Goal: Information Seeking & Learning: Learn about a topic

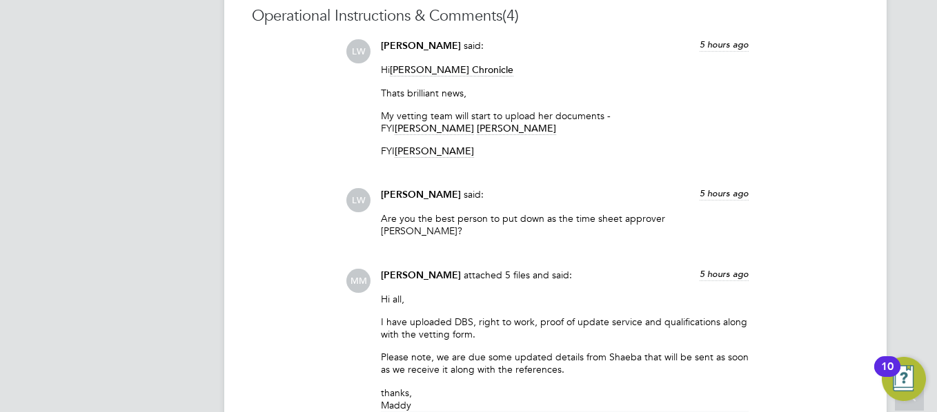
drag, startPoint x: 933, startPoint y: 134, endPoint x: 923, endPoint y: 14, distance: 120.5
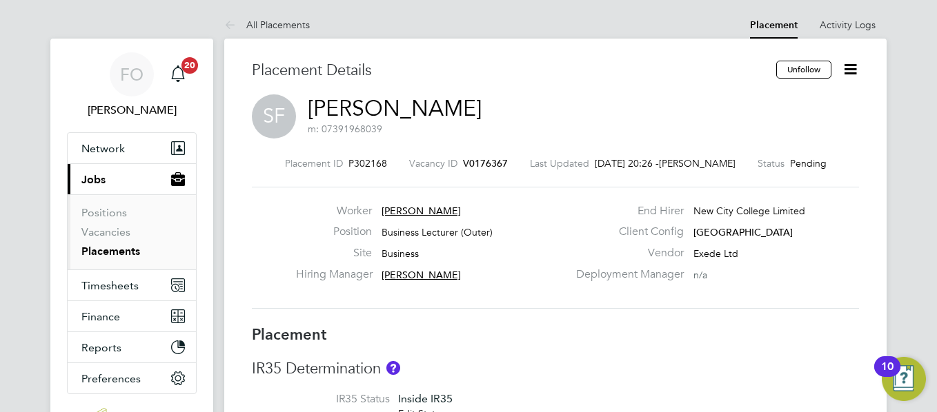
click at [481, 159] on span "V0176367" at bounding box center [485, 163] width 45 height 12
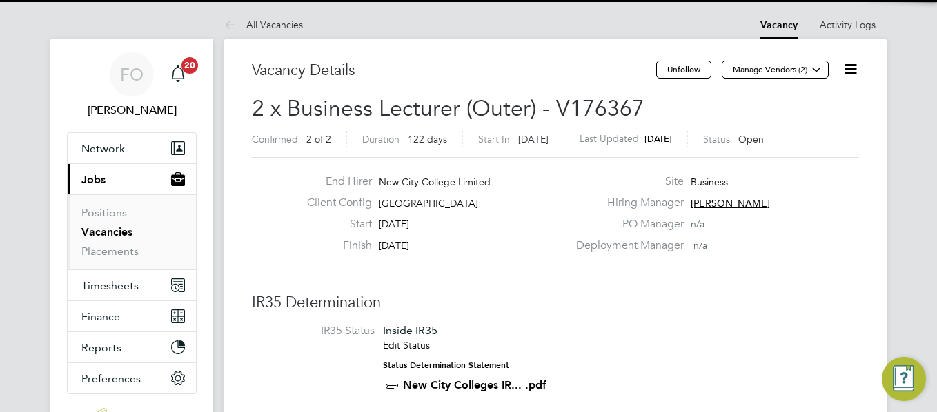
scroll to position [23, 130]
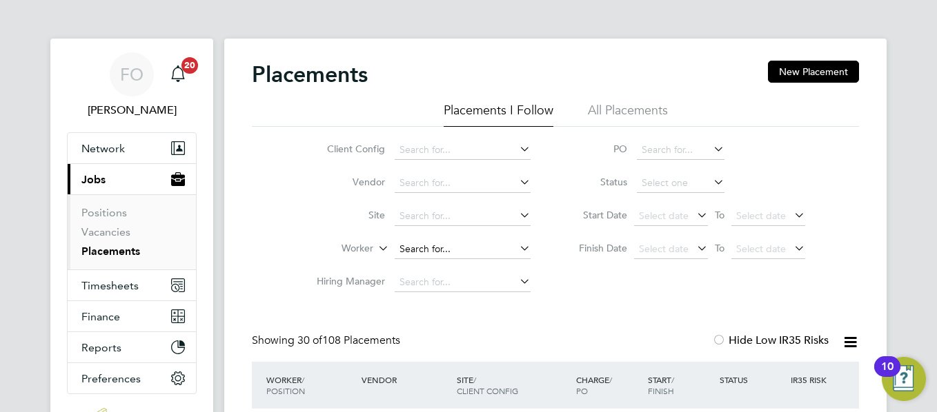
click at [419, 246] on input at bounding box center [462, 249] width 136 height 19
click at [596, 104] on li "All Placements" at bounding box center [628, 114] width 80 height 25
click at [412, 252] on input at bounding box center [462, 249] width 136 height 19
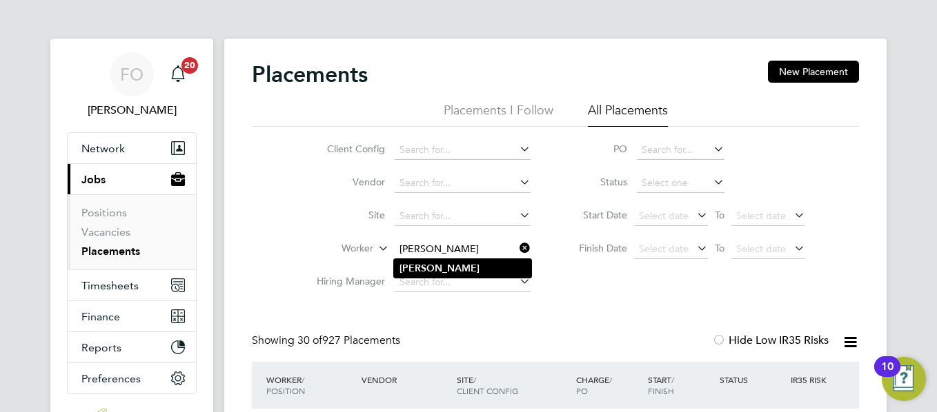
click at [441, 265] on li "Ronak" at bounding box center [462, 268] width 137 height 19
type input "Ronak"
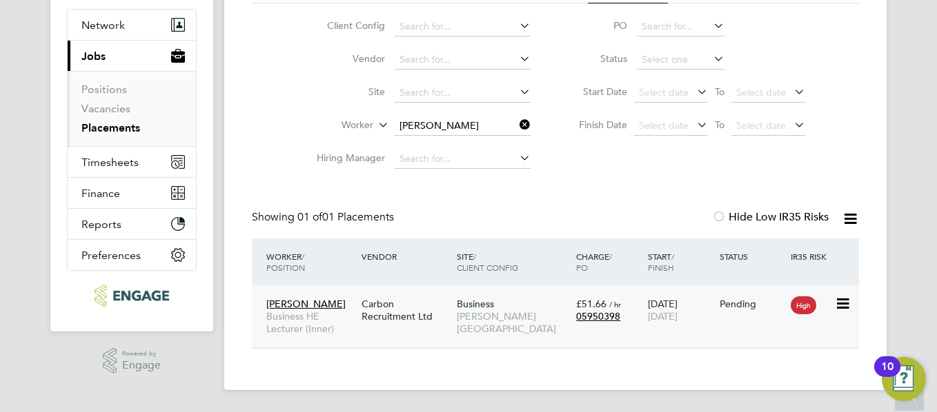
click at [502, 297] on div "Business Hackney Campus" at bounding box center [512, 317] width 119 height 52
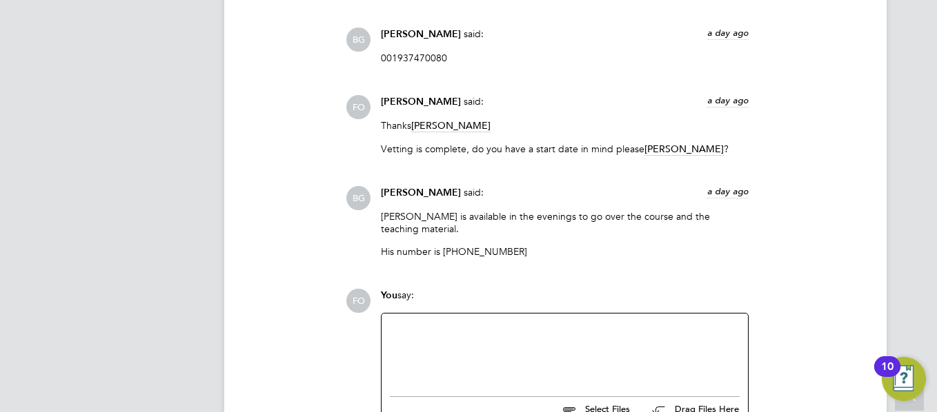
scroll to position [1738, 0]
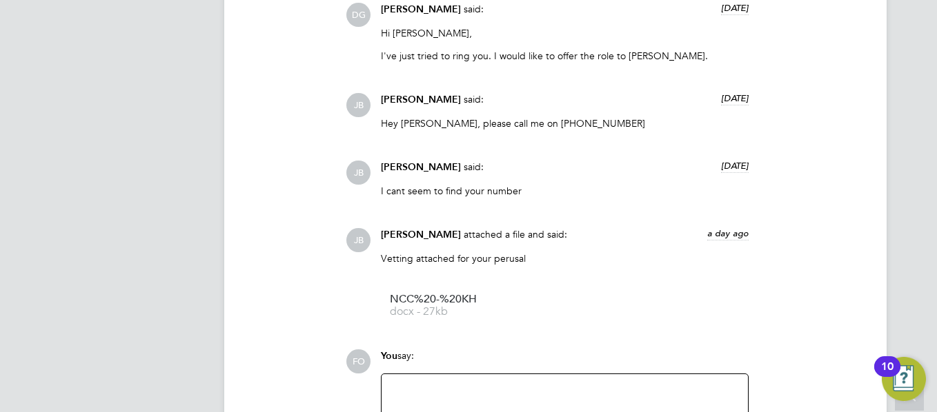
scroll to position [3283, 0]
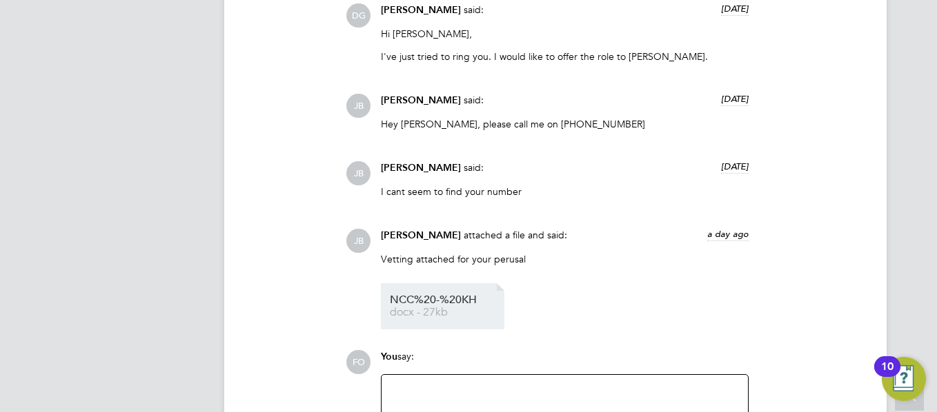
click at [434, 308] on span "docx - 27kb" at bounding box center [445, 313] width 110 height 10
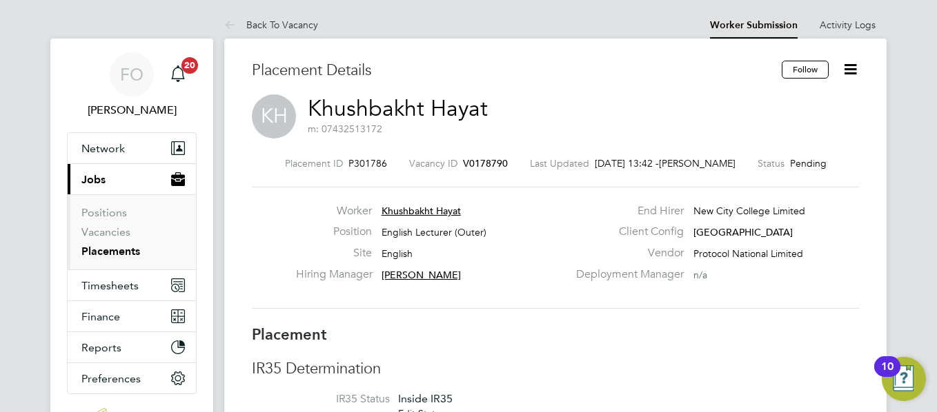
click at [472, 158] on span "V0178790" at bounding box center [485, 163] width 45 height 12
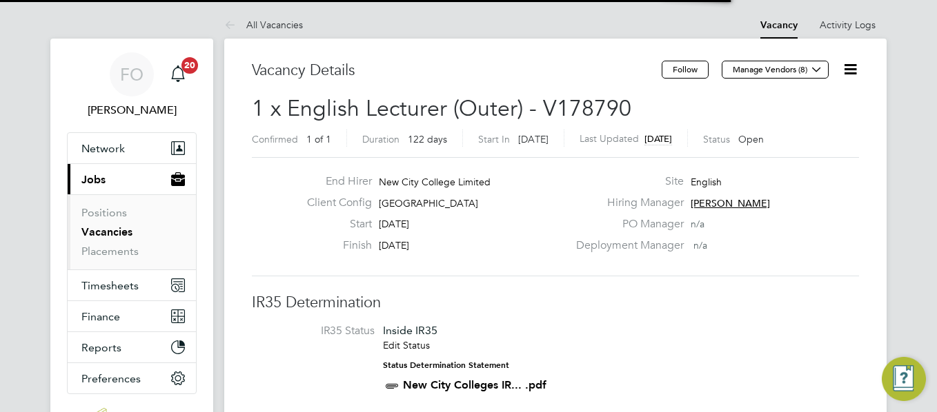
scroll to position [23, 120]
